Goal: Task Accomplishment & Management: Complete application form

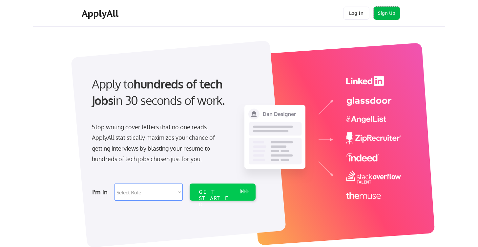
click at [378, 11] on button "Sign Up" at bounding box center [387, 13] width 26 height 13
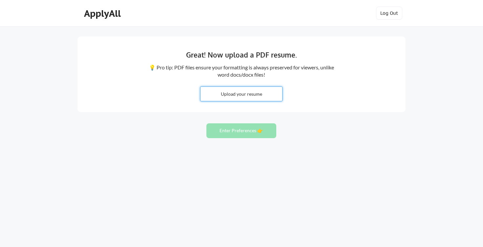
click at [244, 95] on input "file" at bounding box center [242, 94] width 82 height 14
type input "C:\fakepath\ArnavJ_Resume_2025_v7.pdf"
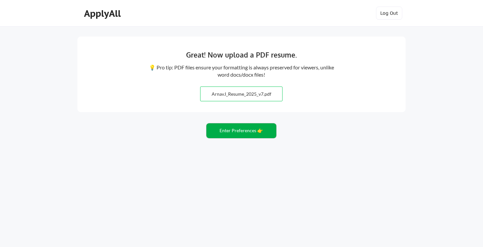
click at [234, 129] on button "Enter Preferences 👉" at bounding box center [242, 130] width 70 height 15
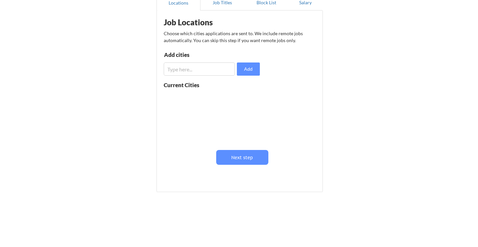
scroll to position [75, 0]
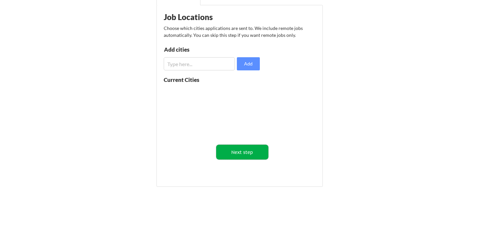
click at [250, 156] on button "Next step" at bounding box center [242, 151] width 52 height 15
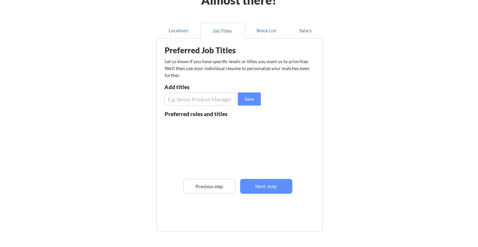
scroll to position [42, 0]
click at [183, 102] on input "input" at bounding box center [201, 99] width 72 height 13
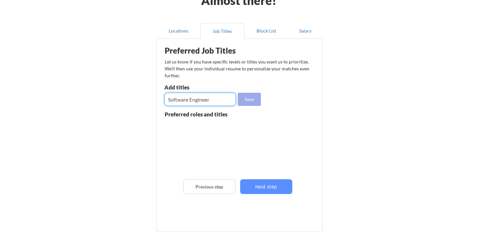
type input "Software Engineer"
click at [254, 101] on button "Save" at bounding box center [249, 99] width 23 height 13
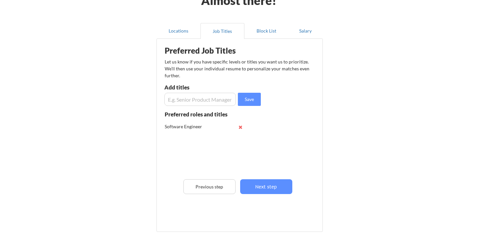
click at [181, 101] on input "input" at bounding box center [201, 99] width 72 height 13
type input "Software Developer"
click at [210, 97] on input "input" at bounding box center [201, 99] width 72 height 13
type input "AI Engineer"
click at [207, 95] on input "input" at bounding box center [201, 99] width 72 height 13
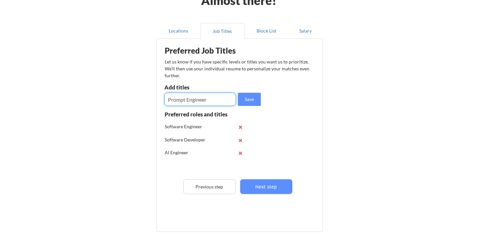
type input "Prompt Engineer"
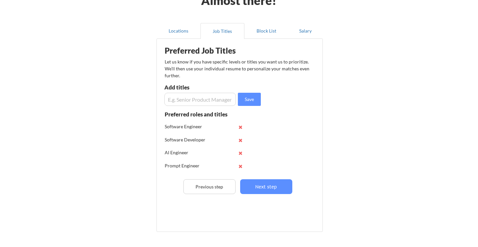
click at [207, 95] on input "input" at bounding box center [201, 99] width 72 height 13
type input "Site Reliability Engineer"
click at [207, 95] on input "input" at bounding box center [201, 99] width 72 height 13
type input "Data Scientist"
click at [207, 95] on input "input" at bounding box center [201, 99] width 72 height 13
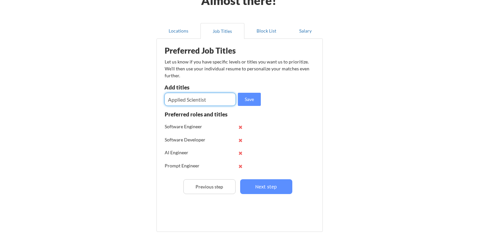
type input "Applied Scientist"
click at [189, 104] on input "input" at bounding box center [201, 99] width 72 height 13
type input "Associate Product Manager"
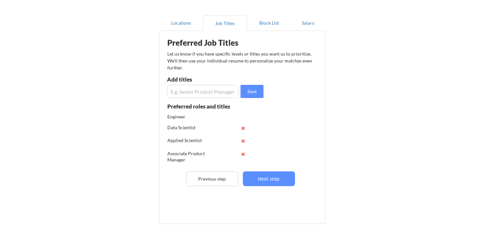
scroll to position [0, 0]
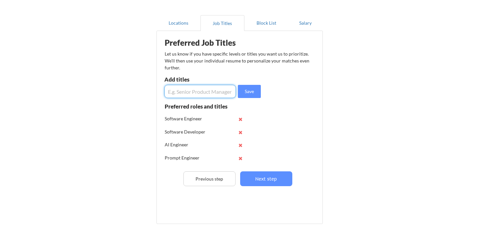
click at [181, 93] on input "input" at bounding box center [201, 91] width 72 height 13
type input "Machine Learning Engineer"
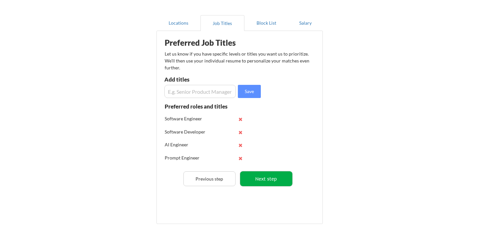
click at [260, 180] on button "Next step" at bounding box center [266, 178] width 52 height 15
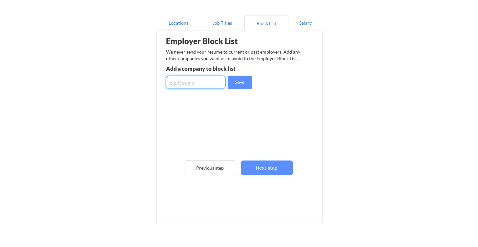
click at [198, 79] on input "input" at bounding box center [196, 82] width 60 height 13
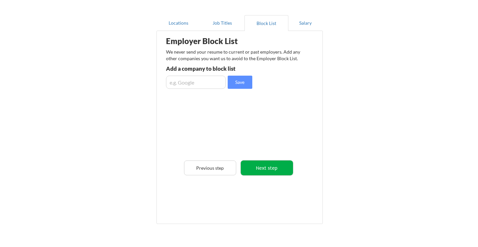
click at [261, 166] on button "Next step" at bounding box center [267, 167] width 52 height 15
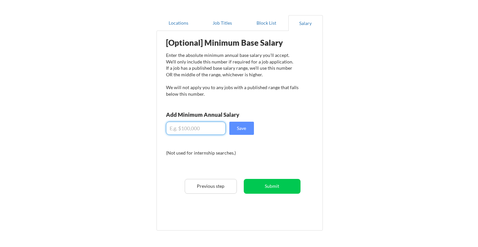
click at [199, 130] on input "input" at bounding box center [196, 128] width 60 height 13
type input "$80,000"
click at [241, 131] on button "Save" at bounding box center [242, 128] width 25 height 13
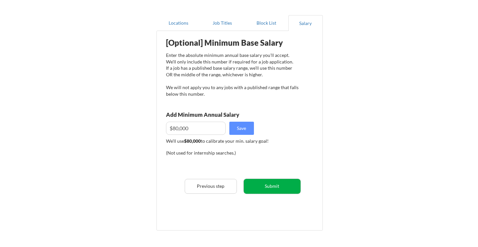
click at [267, 185] on button "Submit" at bounding box center [272, 186] width 57 height 15
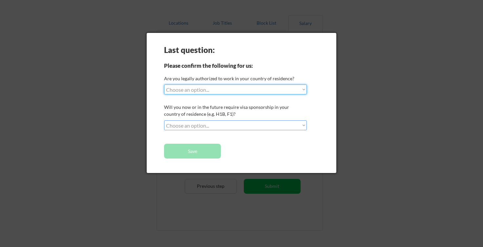
click at [178, 90] on select "Choose an option... Yes, I am a US Citizen Yes, I am a Canadian Citizen Yes, I …" at bounding box center [235, 89] width 143 height 10
select select ""yes__i_am_here_on_a_visa__h1b__opt__etc__""
click at [164, 84] on select "Choose an option... Yes, I am a US Citizen Yes, I am a Canadian Citizen Yes, I …" at bounding box center [235, 89] width 143 height 10
click at [199, 126] on select "Choose an option... No, I will not need sponsorship Yes, I will need sponsorship" at bounding box center [235, 125] width 143 height 10
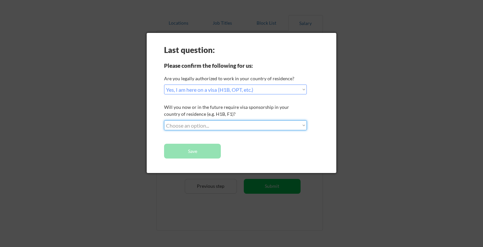
select select ""yes__i_will_need_sponsorship""
click at [164, 120] on select "Choose an option... No, I will not need sponsorship Yes, I will need sponsorship" at bounding box center [235, 125] width 143 height 10
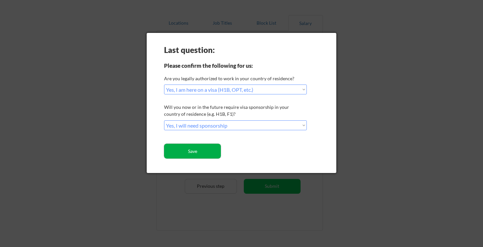
click at [201, 150] on button "Save" at bounding box center [192, 151] width 57 height 15
